Goal: Use online tool/utility: Utilize a website feature to perform a specific function

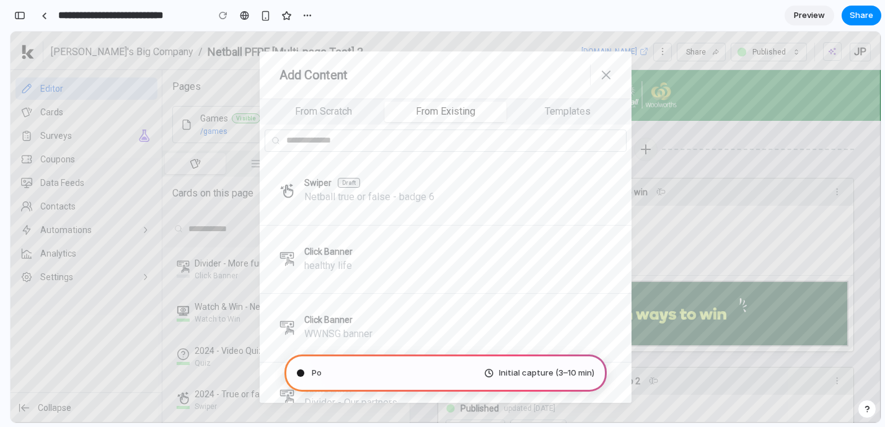
scroll to position [224, 0]
type input "**********"
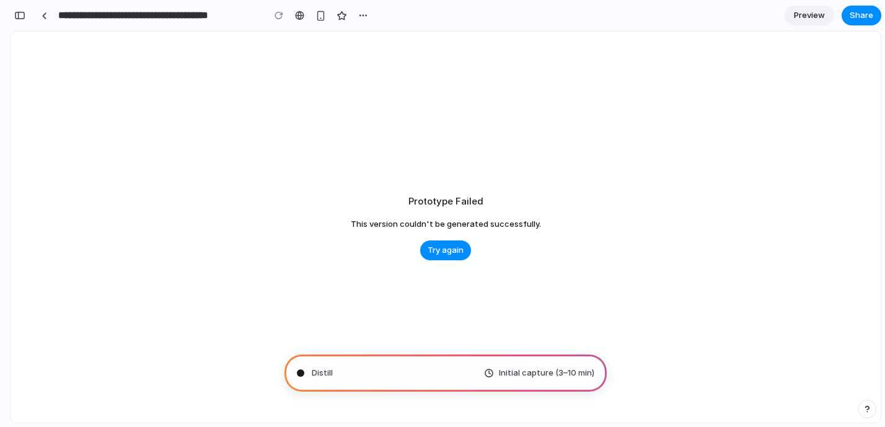
scroll to position [842, 0]
click at [446, 261] on div "Prototype Failed This version couldn't be generated successfully. Try again" at bounding box center [446, 227] width 870 height 391
click at [460, 254] on span "Try again" at bounding box center [446, 250] width 36 height 12
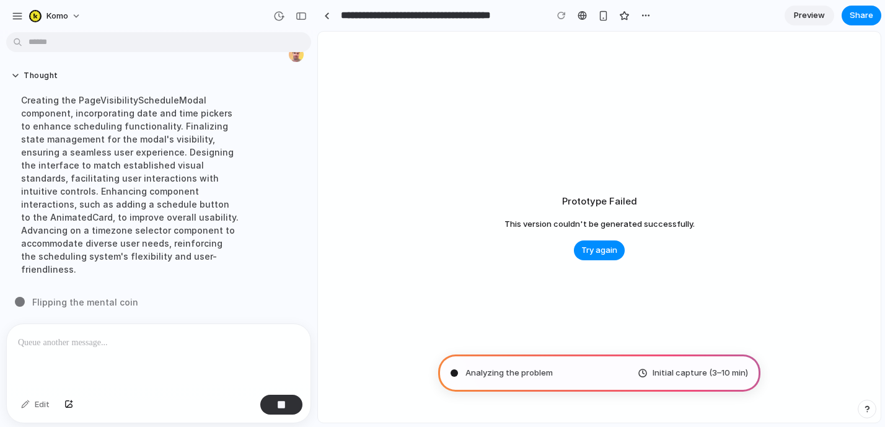
click at [158, 196] on div "Creating the PageVisibilityScheduleModal component, incorporating date and time…" at bounding box center [130, 184] width 238 height 197
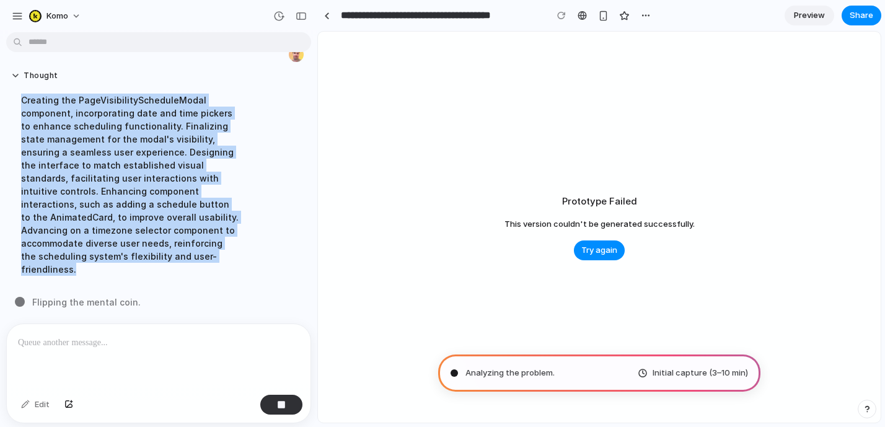
click at [158, 196] on div "Creating the PageVisibilityScheduleModal component, incorporating date and time…" at bounding box center [130, 184] width 238 height 197
click at [221, 192] on div "Creating the PageVisibilityScheduleModal component, incorporating date and time…" at bounding box center [130, 184] width 238 height 197
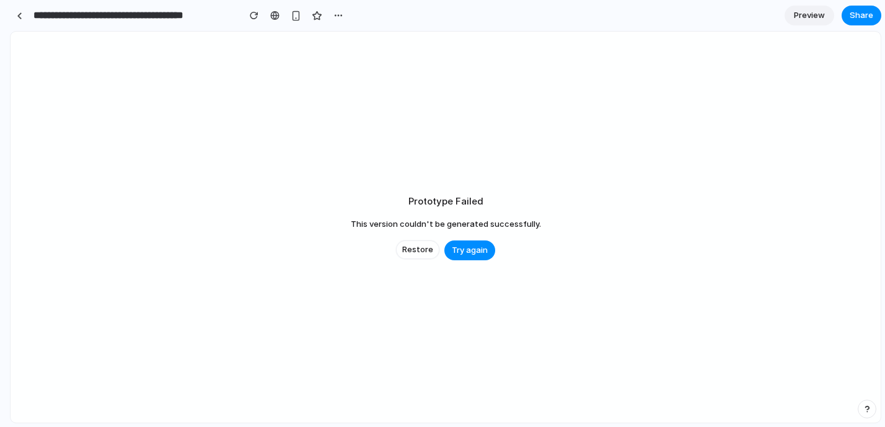
scroll to position [499, 0]
